Goal: Information Seeking & Learning: Learn about a topic

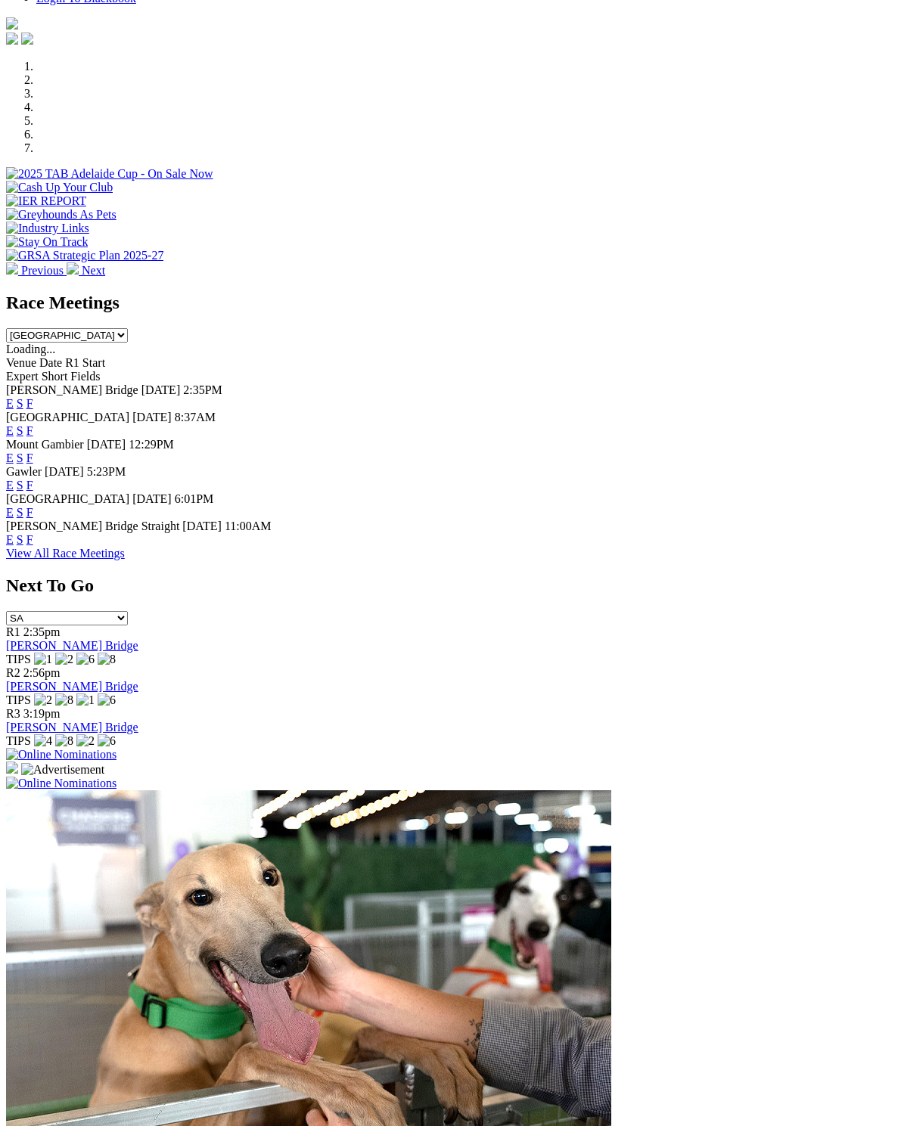
scroll to position [392, 0]
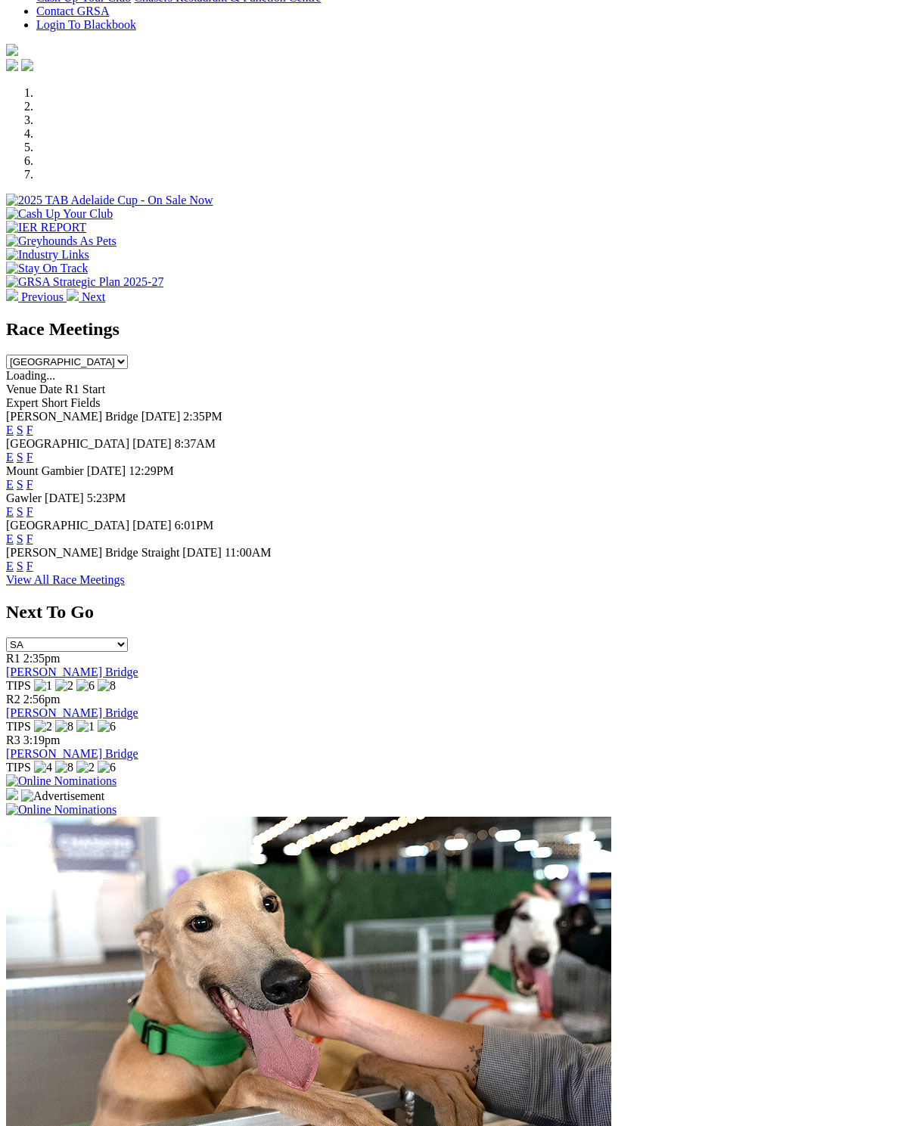
click at [33, 478] on link "F" at bounding box center [29, 484] width 7 height 13
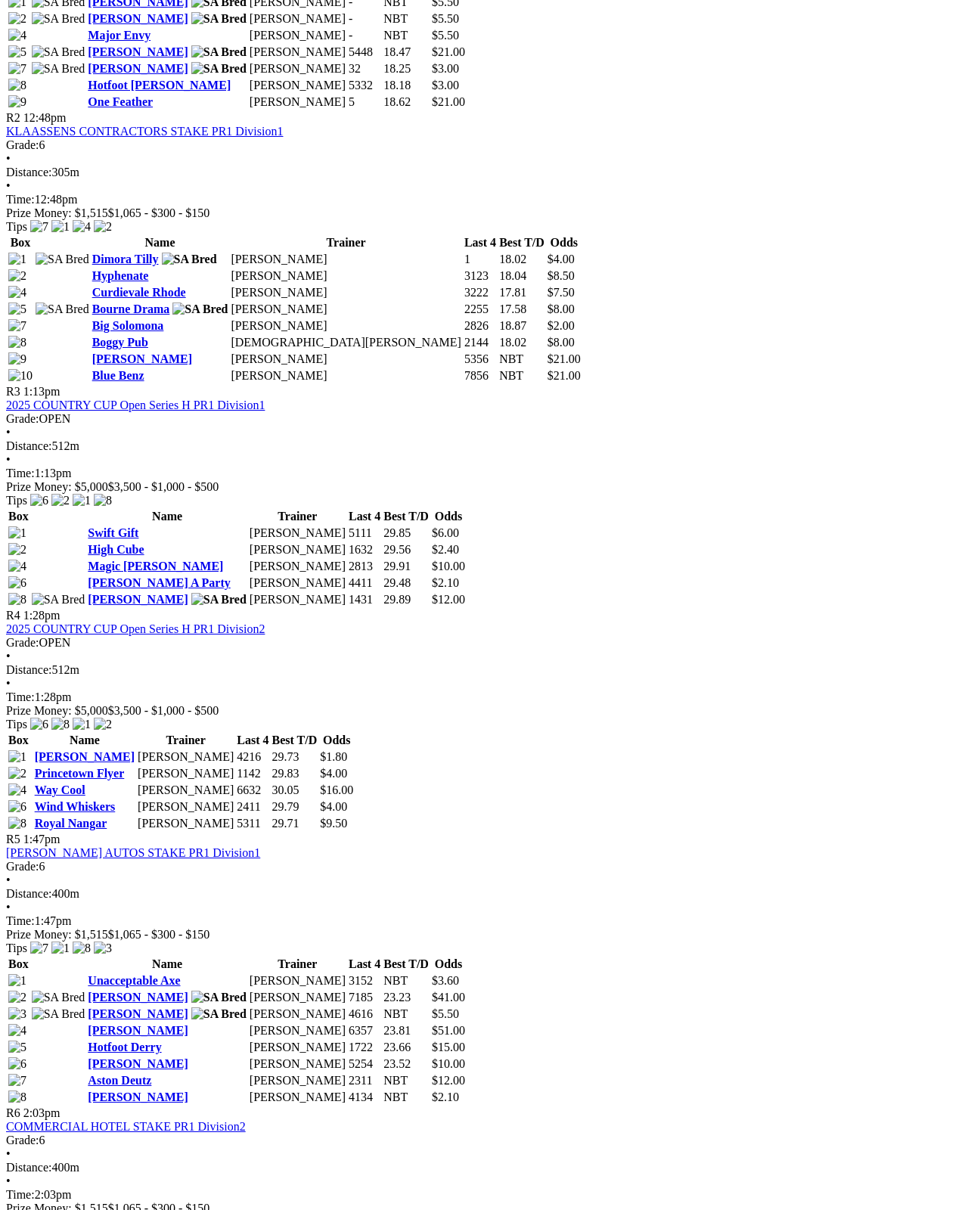
scroll to position [950, 0]
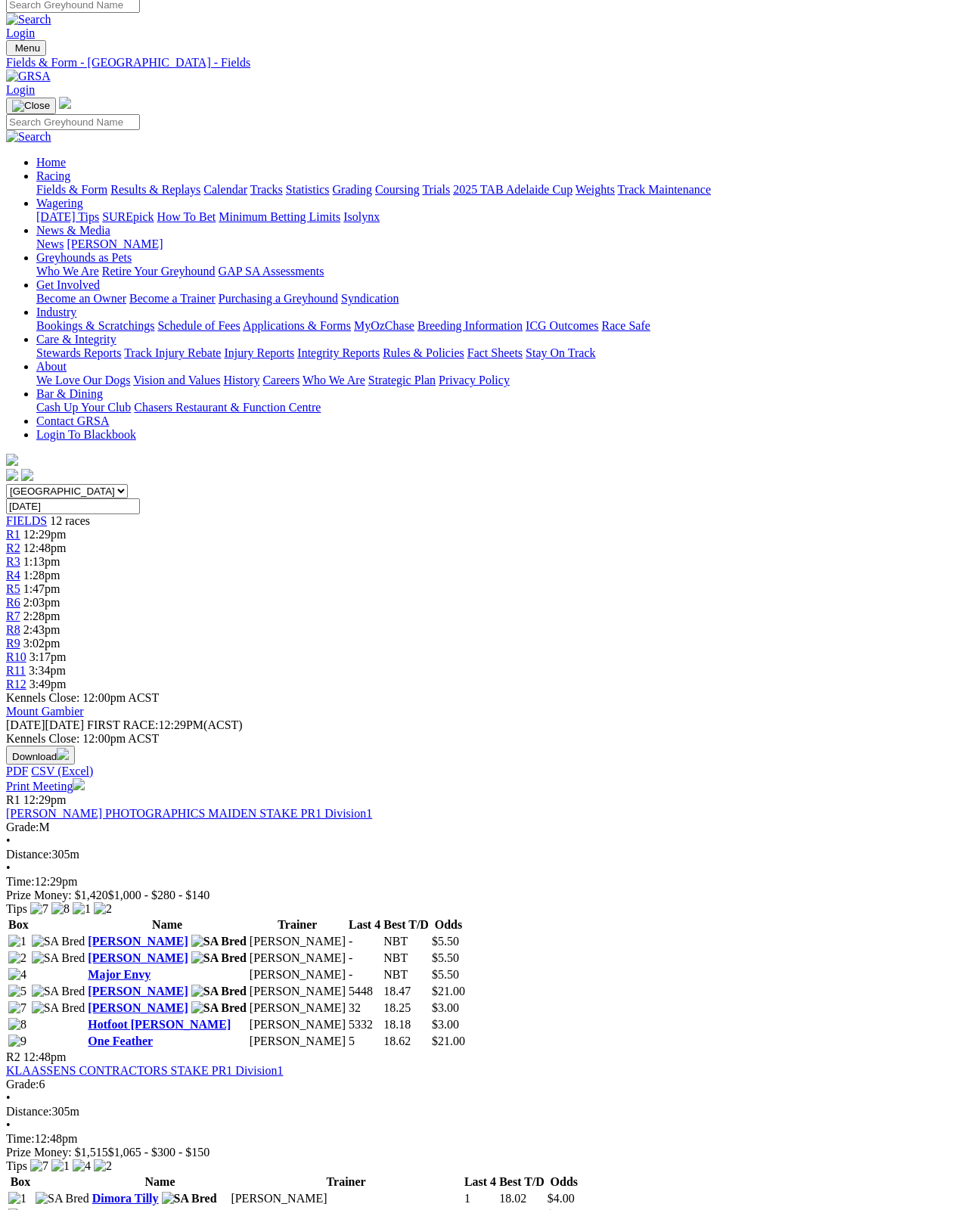
scroll to position [8, 0]
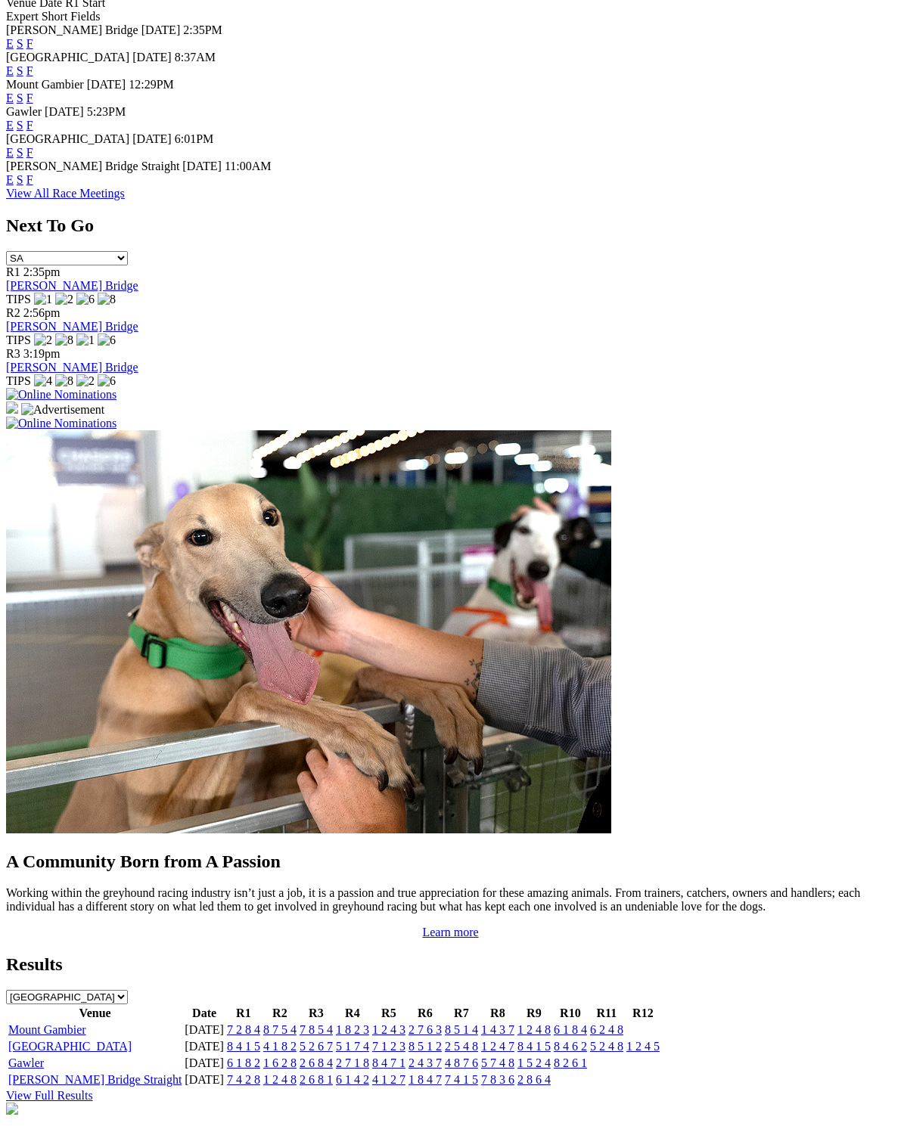
scroll to position [800, 0]
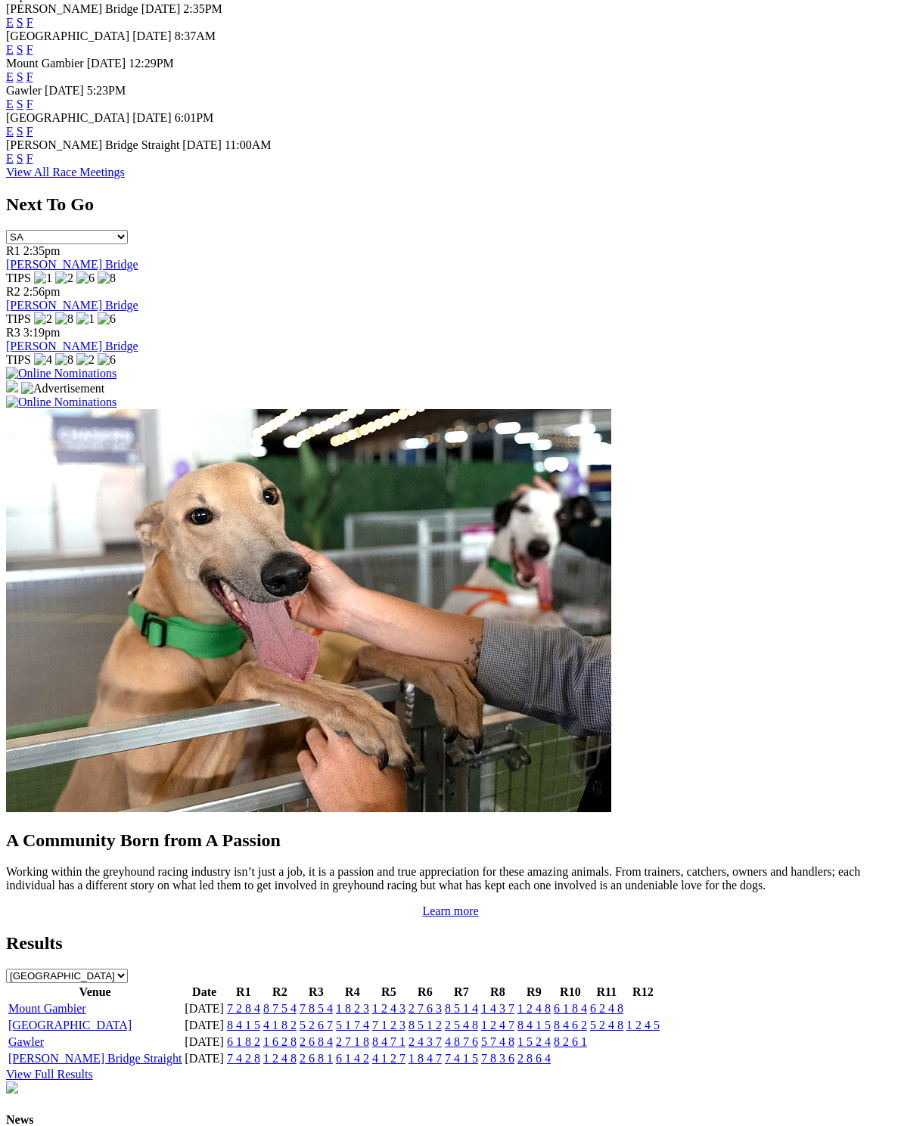
click at [54, 1019] on link "[GEOGRAPHIC_DATA]" at bounding box center [69, 1025] width 123 height 13
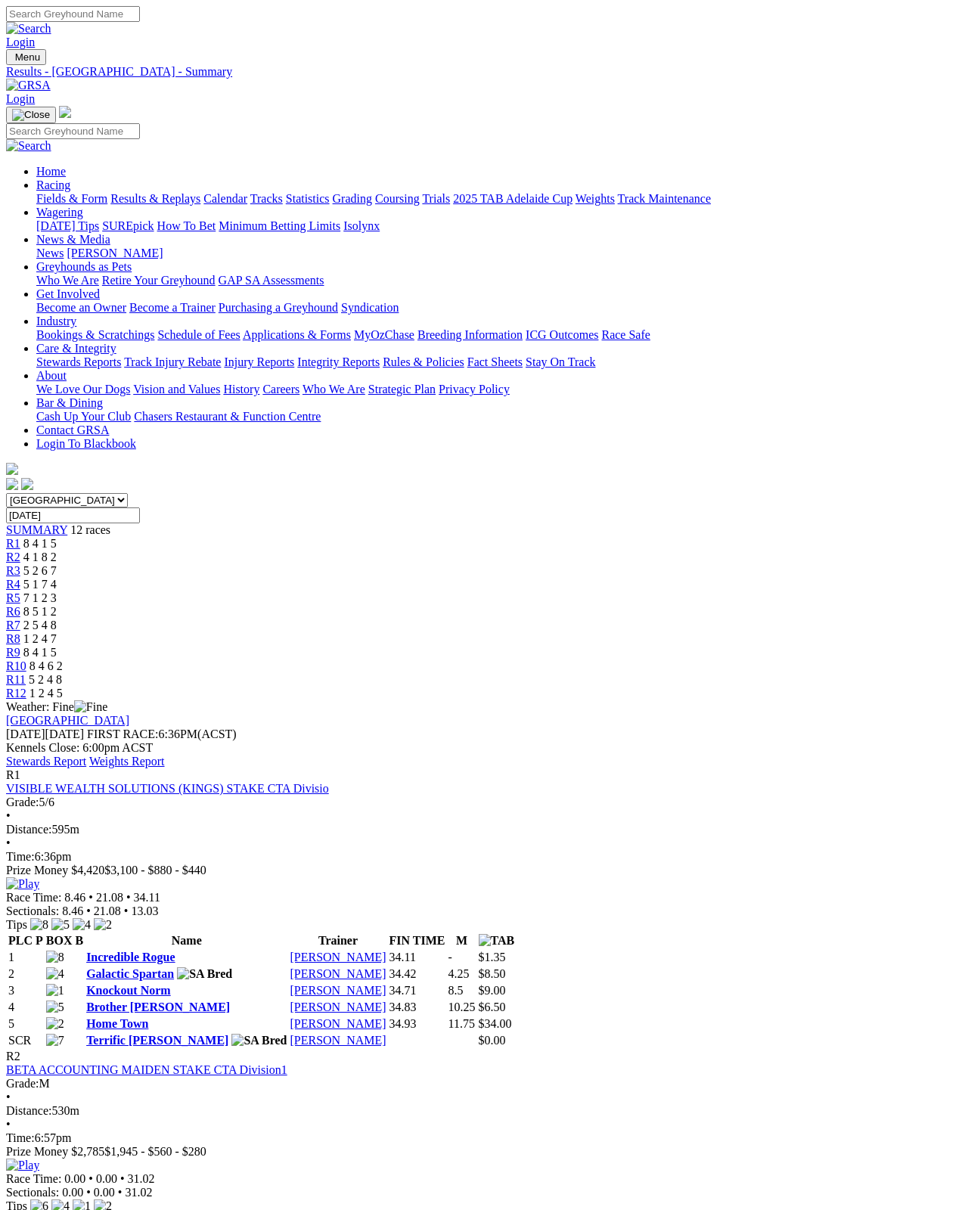
scroll to position [0, 2]
click at [86, 755] on link "Stewards Report" at bounding box center [46, 761] width 80 height 13
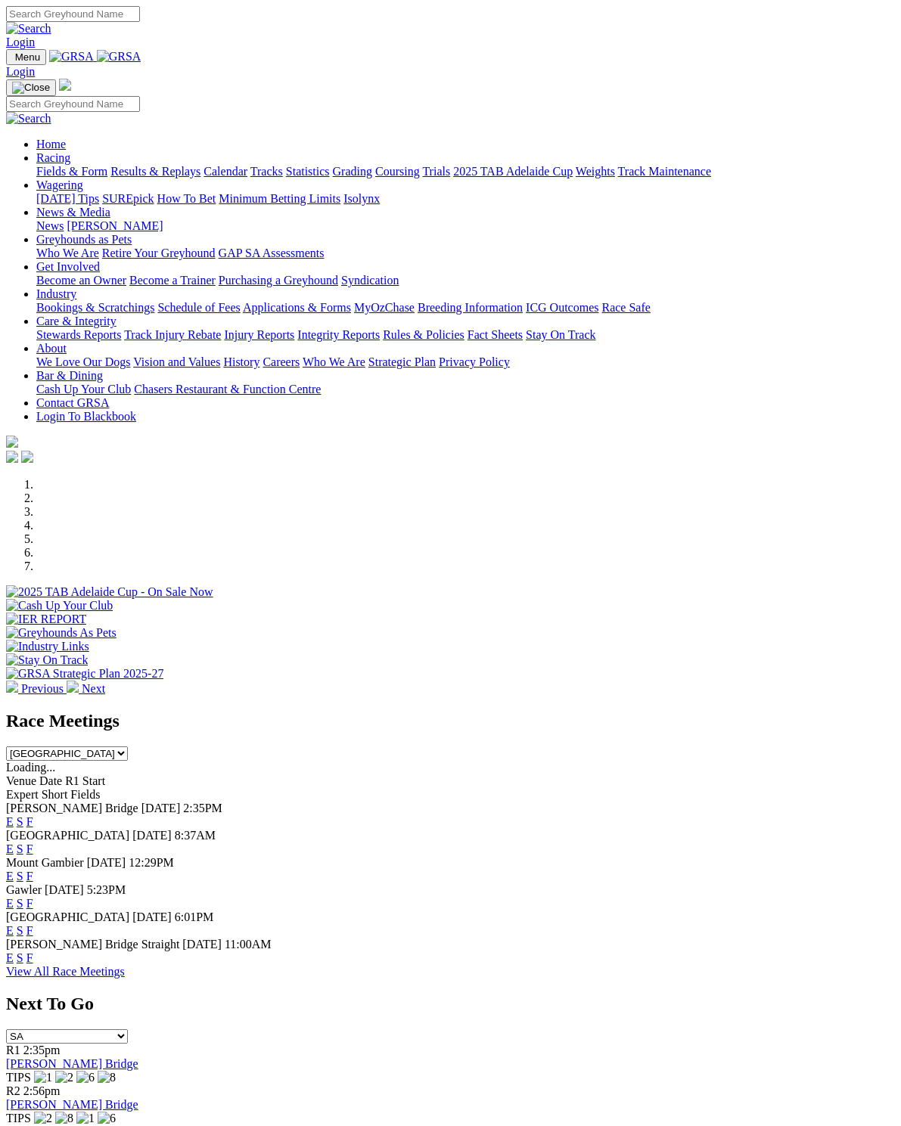
click at [600, 815] on div "E S F" at bounding box center [450, 822] width 889 height 14
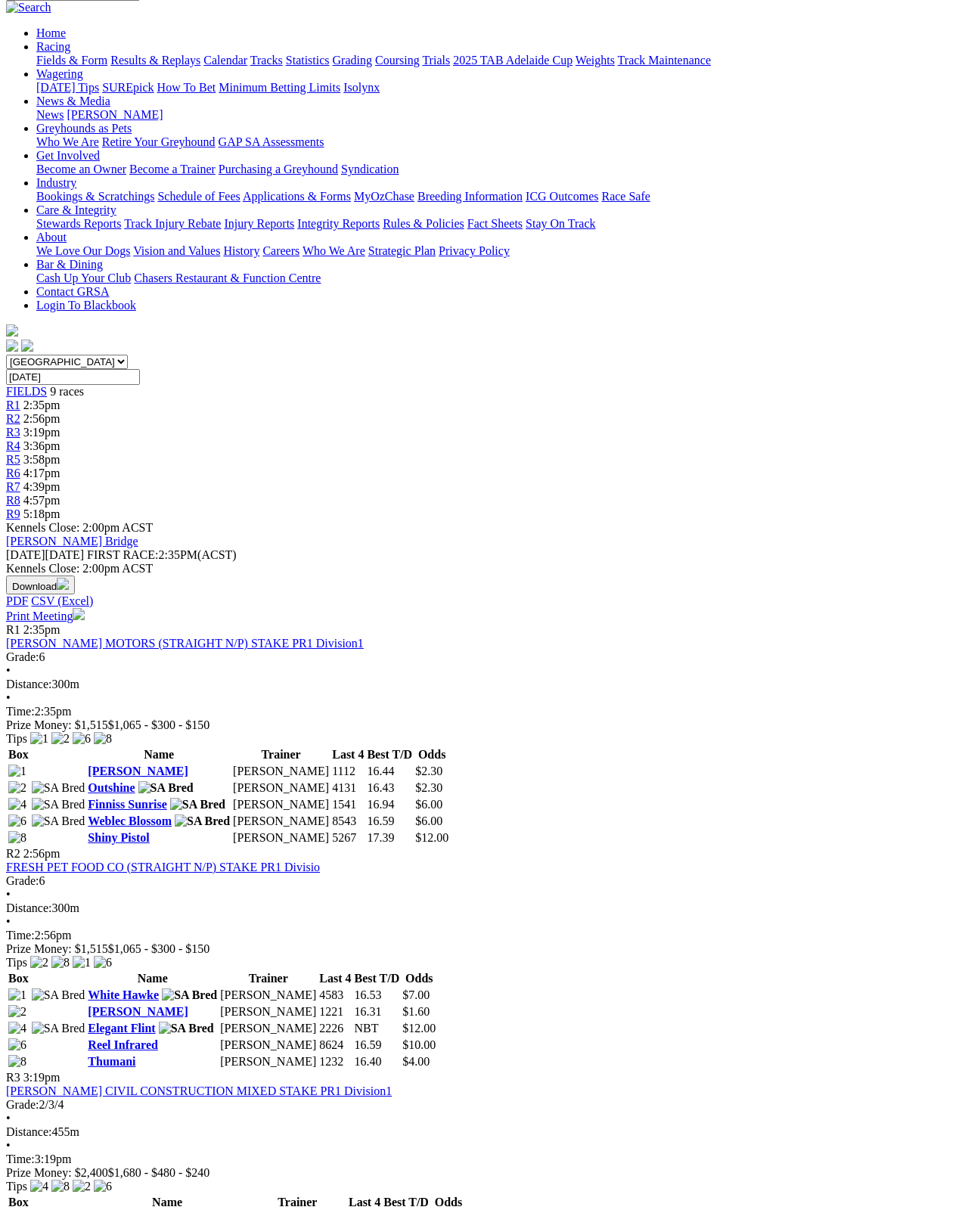
scroll to position [137, 0]
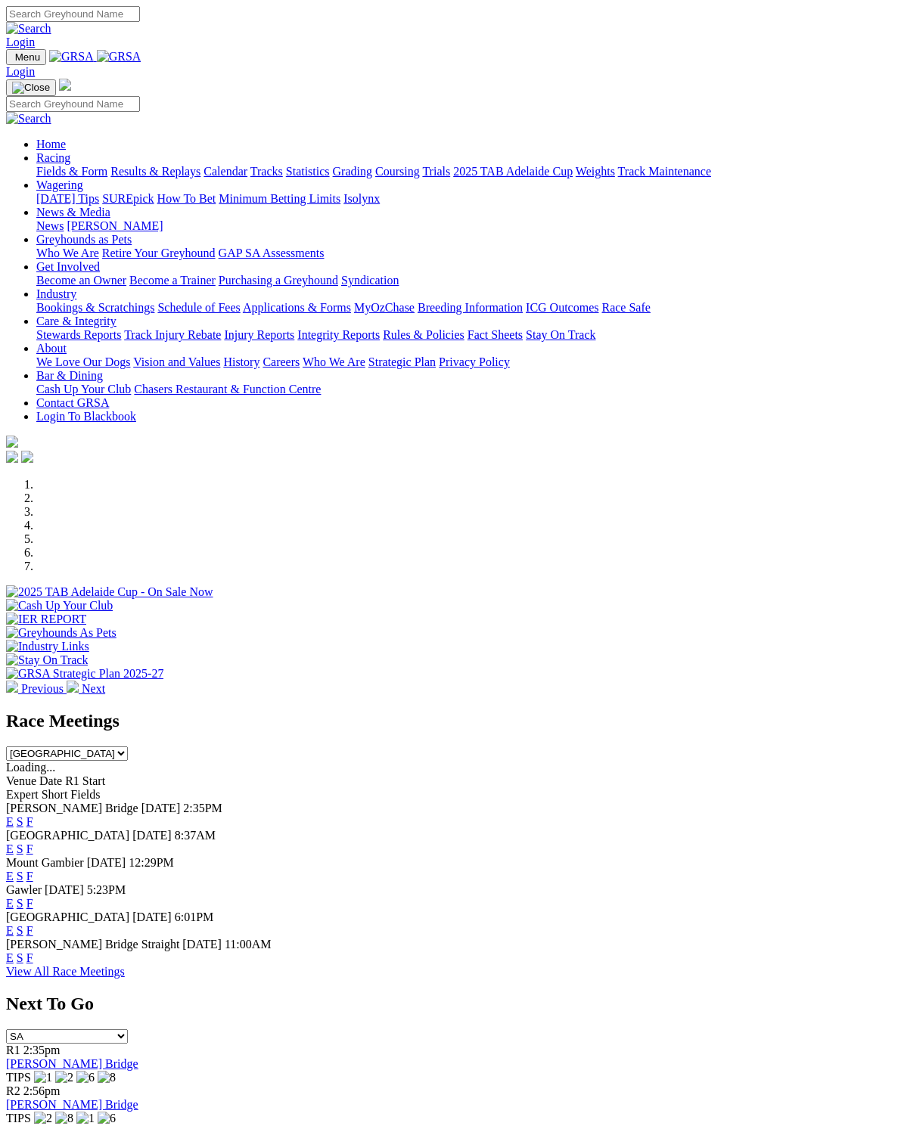
scroll to position [6, 0]
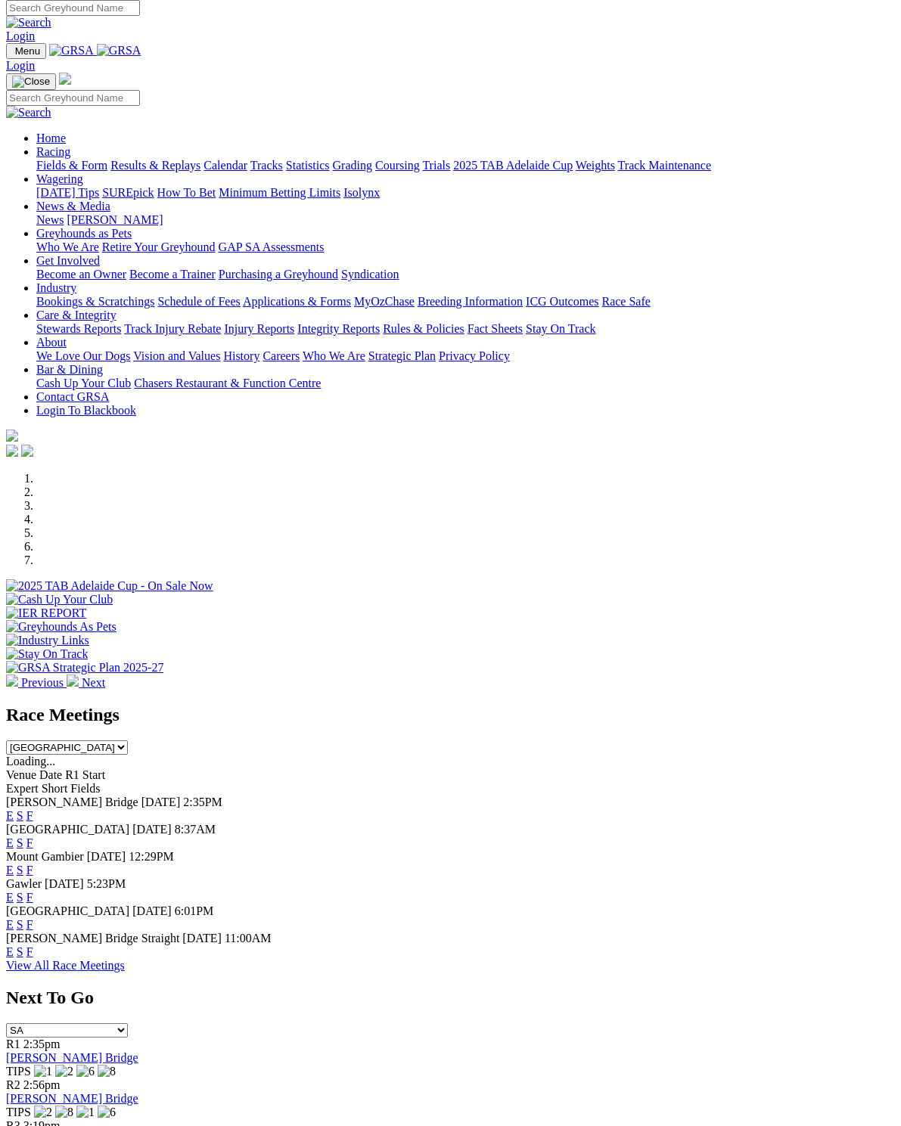
click at [33, 837] on link "F" at bounding box center [29, 843] width 7 height 13
